Goal: Communication & Community: Answer question/provide support

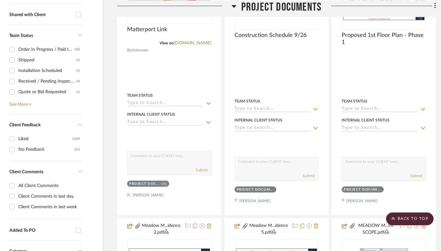
scroll to position [0, 18]
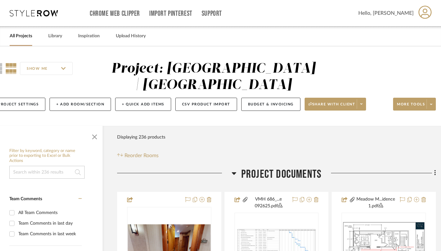
click at [23, 35] on link "All Projects" at bounding box center [21, 36] width 22 height 9
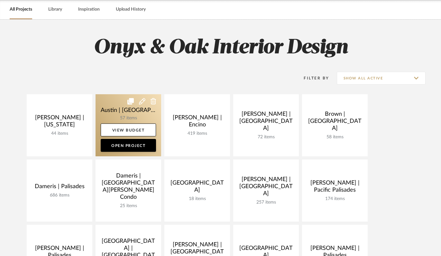
scroll to position [40, 0]
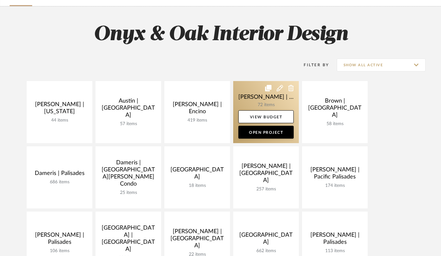
click at [252, 103] on link at bounding box center [266, 112] width 66 height 62
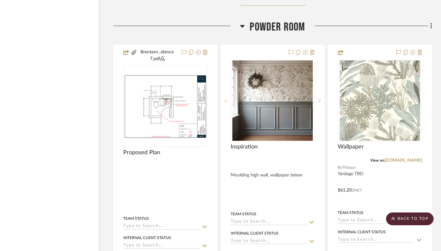
scroll to position [2900, 22]
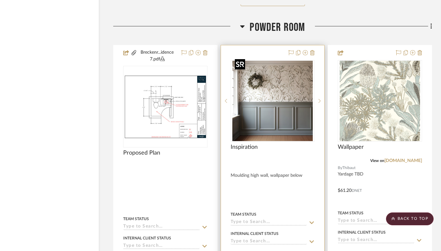
click at [284, 86] on img "0" at bounding box center [272, 101] width 80 height 80
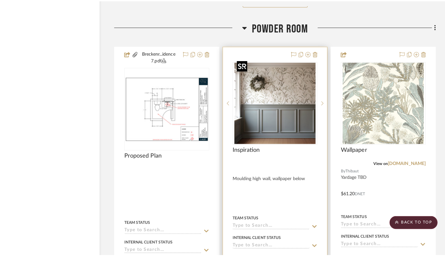
scroll to position [0, 0]
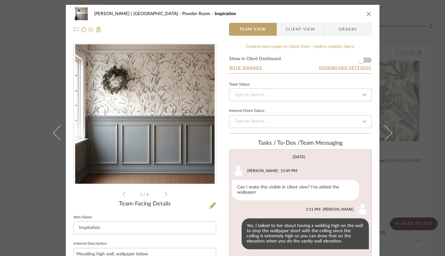
click at [302, 27] on span "Client View" at bounding box center [301, 29] width 30 height 13
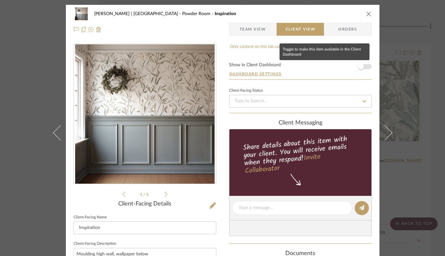
click at [360, 67] on span "button" at bounding box center [361, 66] width 6 height 6
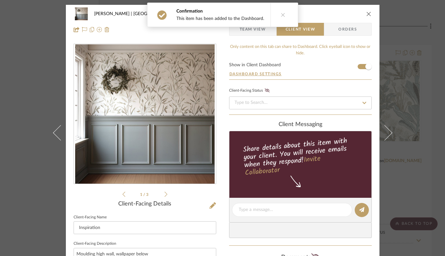
click at [366, 13] on icon "close" at bounding box center [368, 13] width 5 height 5
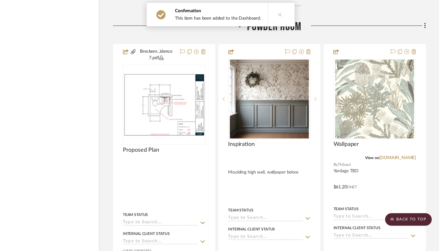
scroll to position [2900, 22]
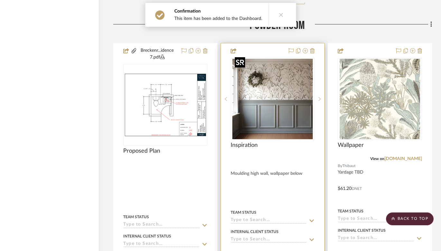
click at [271, 120] on img "0" at bounding box center [272, 99] width 80 height 80
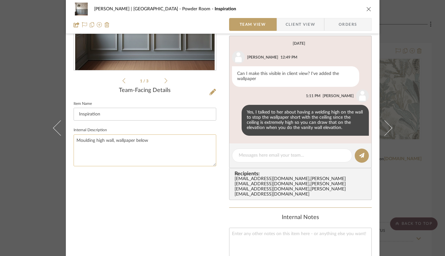
scroll to position [114, 0]
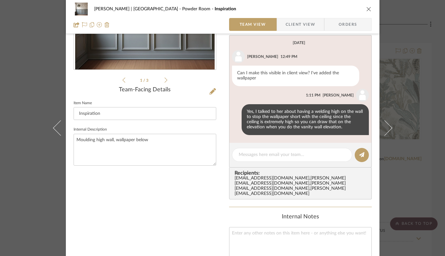
click at [366, 10] on icon "close" at bounding box center [368, 8] width 5 height 5
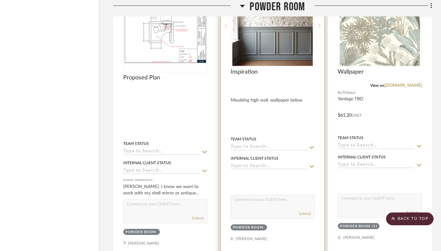
scroll to position [2977, 22]
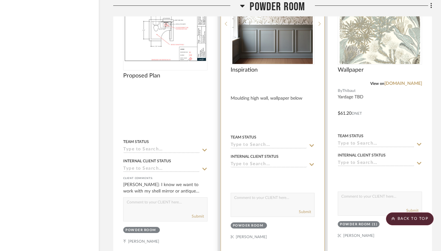
click at [280, 193] on textarea at bounding box center [273, 199] width 84 height 12
type textarea "Hi [PERSON_NAME], here is one image, disregard the wainscot on the lower part o…"
click at [302, 209] on button "Submit" at bounding box center [305, 212] width 12 height 6
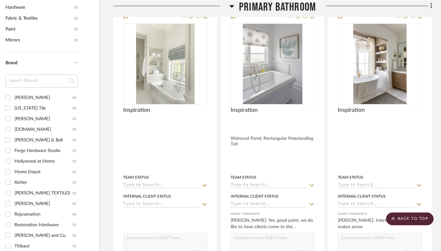
scroll to position [0, 22]
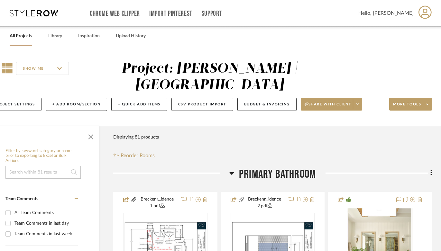
click at [16, 37] on link "All Projects" at bounding box center [21, 36] width 22 height 9
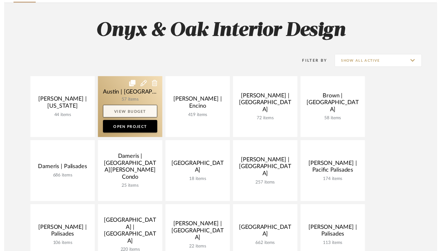
scroll to position [166, 0]
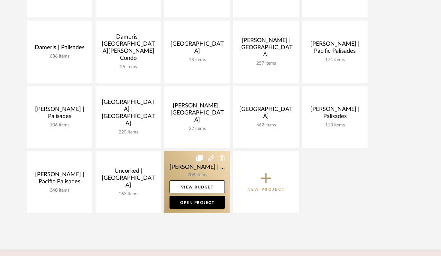
click at [179, 167] on link at bounding box center [197, 182] width 66 height 62
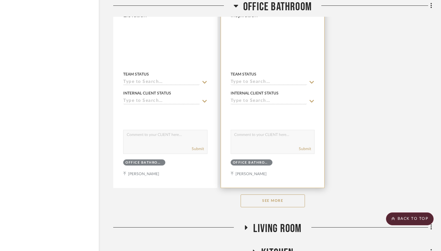
scroll to position [1564, 22]
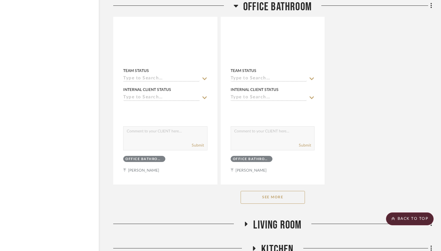
click at [289, 193] on button "See More" at bounding box center [272, 197] width 64 height 13
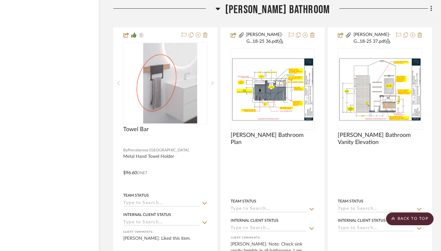
scroll to position [6756, 22]
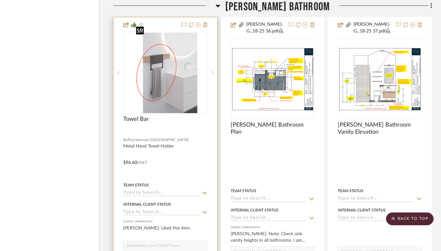
click at [0, 0] on img at bounding box center [0, 0] width 0 height 0
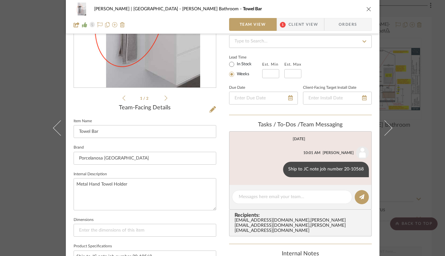
scroll to position [143, 0]
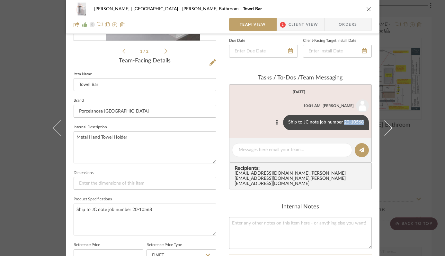
drag, startPoint x: 342, startPoint y: 122, endPoint x: 361, endPoint y: 122, distance: 19.3
click at [361, 122] on div "Ship to JC note job number 20-10568" at bounding box center [326, 122] width 86 height 15
copy div "20-10568"
